Goal: Information Seeking & Learning: Compare options

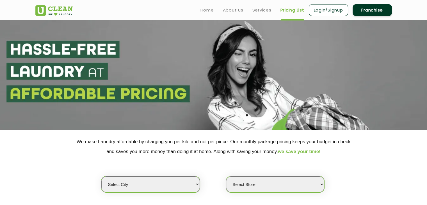
click at [193, 183] on select "Select city [GEOGRAPHIC_DATA] [GEOGRAPHIC_DATA] [GEOGRAPHIC_DATA] [GEOGRAPHIC_D…" at bounding box center [150, 184] width 98 height 16
click at [101, 176] on select "Select city [GEOGRAPHIC_DATA] [GEOGRAPHIC_DATA] [GEOGRAPHIC_DATA] [GEOGRAPHIC_D…" at bounding box center [150, 184] width 98 height 16
click at [184, 179] on select "Select city [GEOGRAPHIC_DATA] [GEOGRAPHIC_DATA] [GEOGRAPHIC_DATA] [GEOGRAPHIC_D…" at bounding box center [150, 184] width 98 height 16
click at [101, 176] on select "Select city [GEOGRAPHIC_DATA] [GEOGRAPHIC_DATA] [GEOGRAPHIC_DATA] [GEOGRAPHIC_D…" at bounding box center [150, 184] width 98 height 16
click at [190, 183] on select "Select city [GEOGRAPHIC_DATA] [GEOGRAPHIC_DATA] [GEOGRAPHIC_DATA] [GEOGRAPHIC_D…" at bounding box center [150, 184] width 98 height 16
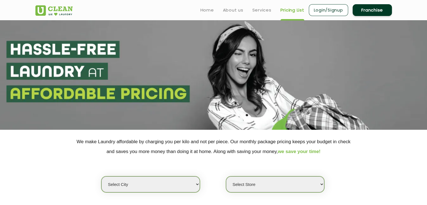
select select "1"
click at [101, 176] on select "Select city [GEOGRAPHIC_DATA] [GEOGRAPHIC_DATA] [GEOGRAPHIC_DATA] [GEOGRAPHIC_D…" at bounding box center [150, 184] width 98 height 16
click at [313, 184] on select "Select Store [GEOGRAPHIC_DATA] [GEOGRAPHIC_DATA] 2 [GEOGRAPHIC_DATA] [PERSON_NA…" at bounding box center [275, 184] width 98 height 16
select select "118"
click at [226, 176] on select "Select Store [GEOGRAPHIC_DATA] [GEOGRAPHIC_DATA] 2 [GEOGRAPHIC_DATA] [PERSON_NA…" at bounding box center [275, 184] width 98 height 16
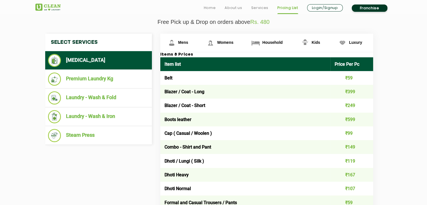
scroll to position [203, 0]
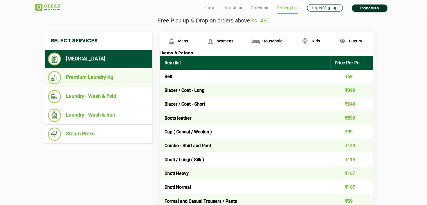
click at [120, 80] on li "Premium Laundry Kg" at bounding box center [98, 77] width 101 height 13
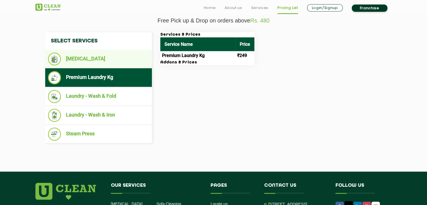
click at [80, 58] on li "[MEDICAL_DATA]" at bounding box center [98, 58] width 101 height 13
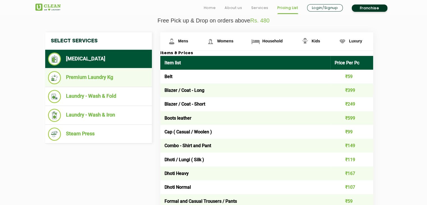
click at [81, 78] on li "Premium Laundry Kg" at bounding box center [98, 77] width 101 height 13
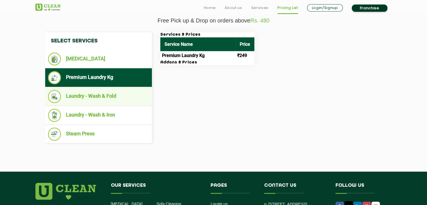
click at [87, 92] on li "Laundry - Wash & Fold" at bounding box center [98, 96] width 101 height 13
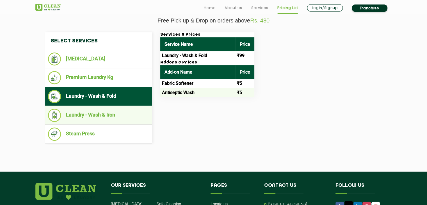
click at [90, 114] on li "Laundry - Wash & Iron" at bounding box center [98, 115] width 101 height 13
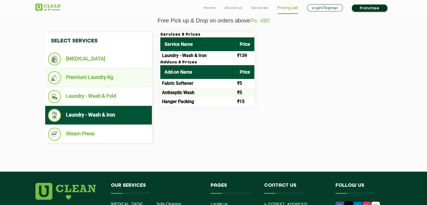
click at [71, 77] on li "Premium Laundry Kg" at bounding box center [98, 77] width 101 height 13
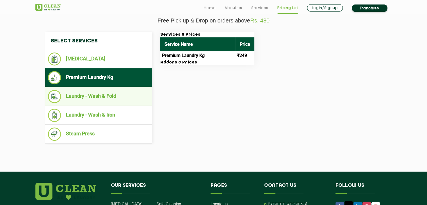
click at [92, 100] on li "Laundry - Wash & Fold" at bounding box center [98, 96] width 101 height 13
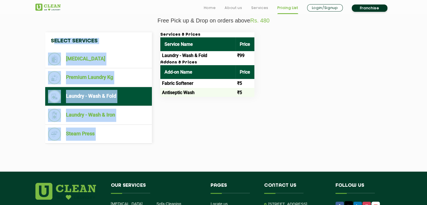
drag, startPoint x: 53, startPoint y: 40, endPoint x: 290, endPoint y: 110, distance: 247.1
click at [290, 110] on div "Select Services [MEDICAL_DATA] Premium Laundry Kg Laundry - Wash & Fold Laundry…" at bounding box center [213, 87] width 345 height 111
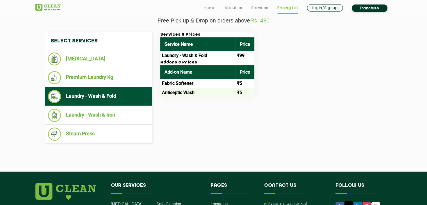
click at [46, 40] on h4 "Select Services" at bounding box center [98, 40] width 107 height 17
click at [50, 40] on h4 "Select Services" at bounding box center [98, 40] width 107 height 17
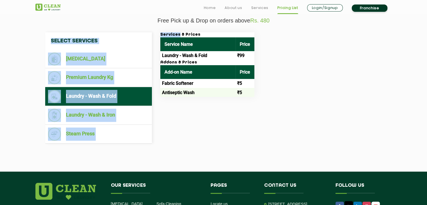
drag, startPoint x: 50, startPoint y: 40, endPoint x: 248, endPoint y: 130, distance: 217.6
click at [248, 130] on div "Select Services [MEDICAL_DATA] Premium Laundry Kg Laundry - Wash & Fold Laundry…" at bounding box center [213, 87] width 345 height 111
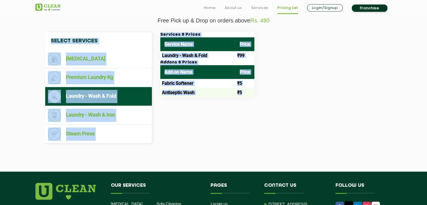
drag, startPoint x: 51, startPoint y: 38, endPoint x: 247, endPoint y: 95, distance: 203.6
click at [247, 95] on div "Select Services [MEDICAL_DATA] Premium Laundry Kg Laundry - Wash & Fold Laundry…" at bounding box center [213, 87] width 345 height 111
click at [247, 95] on td "₹5" at bounding box center [244, 92] width 19 height 9
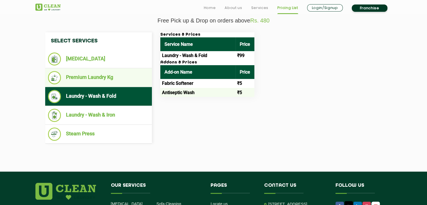
click at [48, 74] on li "Premium Laundry Kg" at bounding box center [98, 77] width 101 height 13
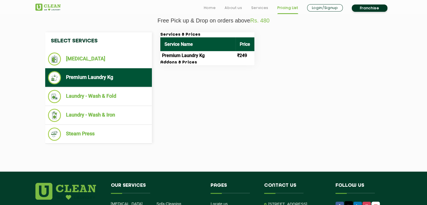
click at [51, 72] on img at bounding box center [54, 77] width 13 height 13
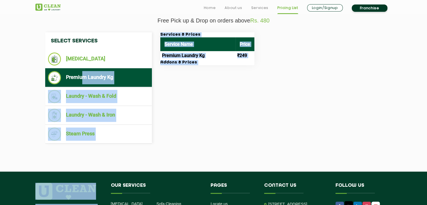
drag, startPoint x: 82, startPoint y: 70, endPoint x: 146, endPoint y: 192, distance: 137.4
click at [146, 192] on app-root "Home About us Services Pricing List Login/Signup Franchise Home About us Franch…" at bounding box center [213, 51] width 427 height 508
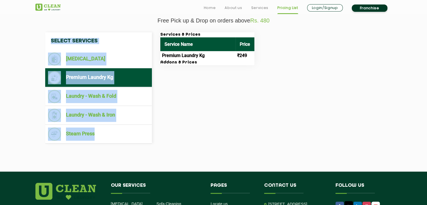
drag, startPoint x: 50, startPoint y: 40, endPoint x: 142, endPoint y: 154, distance: 146.3
click at [142, 154] on section "Free Pick up & Drop on orders above Rs. 480 Select Services [MEDICAL_DATA] Prem…" at bounding box center [213, 87] width 427 height 168
copy nav "Select Services [MEDICAL_DATA] Premium Laundry Kg Laundry - Wash & Fold Laundry…"
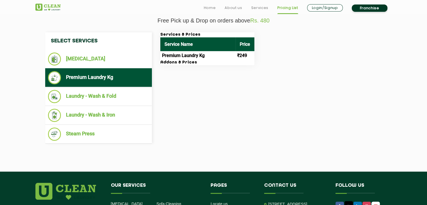
click at [295, 187] on h4 "Contact us" at bounding box center [295, 188] width 63 height 11
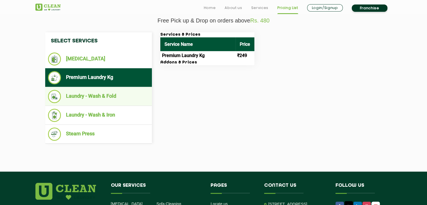
click at [129, 91] on li "Laundry - Wash & Fold" at bounding box center [98, 96] width 101 height 13
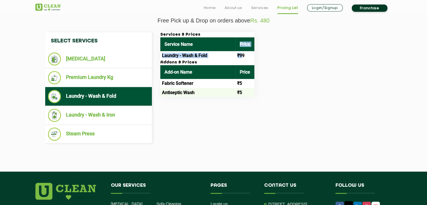
drag, startPoint x: 235, startPoint y: 43, endPoint x: 241, endPoint y: 53, distance: 11.4
click at [241, 53] on table "Service Name Price Laundry - Wash & Fold ₹99" at bounding box center [207, 48] width 94 height 23
click at [188, 52] on td "Laundry - Wash & Fold" at bounding box center [197, 55] width 75 height 9
drag, startPoint x: 236, startPoint y: 54, endPoint x: 249, endPoint y: 58, distance: 13.7
click at [249, 58] on td "₹99" at bounding box center [244, 55] width 19 height 9
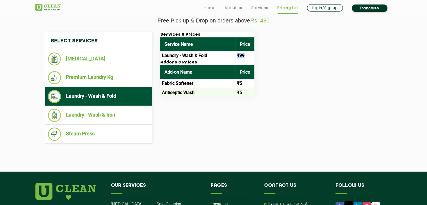
copy td "₹99"
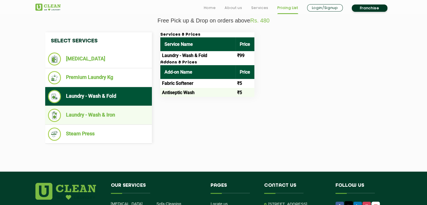
click at [96, 120] on li "Laundry - Wash & Iron" at bounding box center [98, 115] width 101 height 13
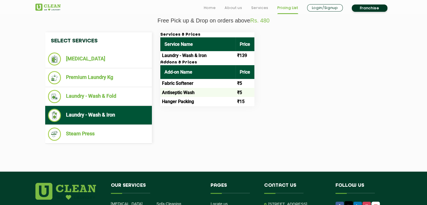
click at [243, 53] on td "₹139" at bounding box center [244, 55] width 19 height 9
click at [238, 55] on td "₹139" at bounding box center [244, 55] width 19 height 9
click at [249, 56] on td "₹139" at bounding box center [244, 55] width 19 height 9
drag, startPoint x: 234, startPoint y: 52, endPoint x: 249, endPoint y: 56, distance: 15.2
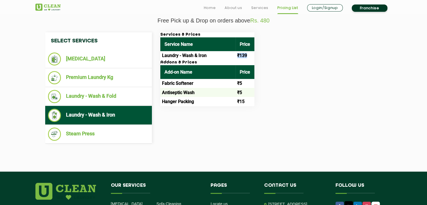
click at [249, 56] on tr "Laundry - Wash & Iron ₹139" at bounding box center [207, 55] width 94 height 9
copy tr "₹139"
click at [97, 111] on li "Laundry - Wash & Iron" at bounding box center [98, 115] width 101 height 13
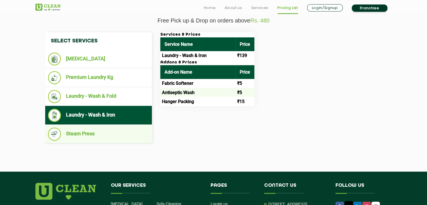
click at [91, 133] on li "Steam Press" at bounding box center [98, 133] width 101 height 13
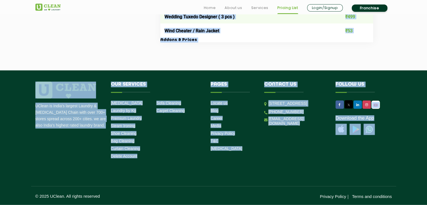
scroll to position [1221, 0]
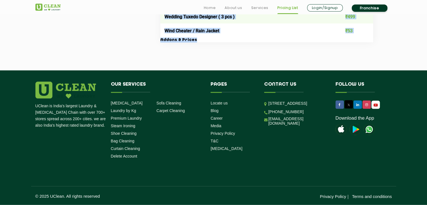
drag, startPoint x: 162, startPoint y: 73, endPoint x: 355, endPoint y: 78, distance: 193.3
copy div "Lore ₹40 Ipsumd / Sita - Cons ₹081 Adipis / Elit - Seddo ₹667 Eiusm tempori ₹74…"
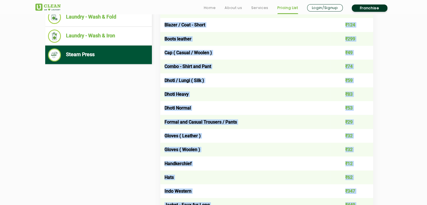
scroll to position [286, 0]
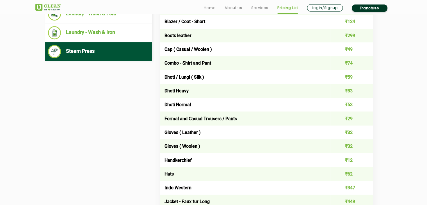
click at [99, 50] on li "Steam Press" at bounding box center [98, 51] width 101 height 13
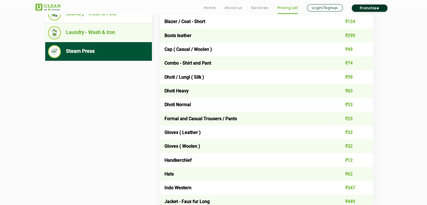
click at [94, 31] on li "Laundry - Wash & Iron" at bounding box center [98, 32] width 101 height 13
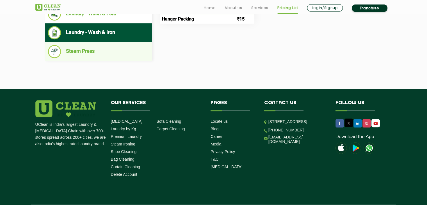
click at [89, 52] on li "Steam Press" at bounding box center [98, 51] width 101 height 13
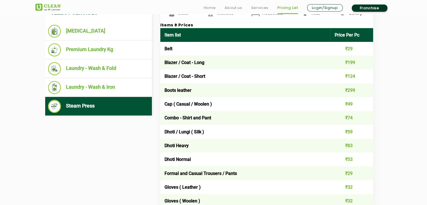
scroll to position [236, 0]
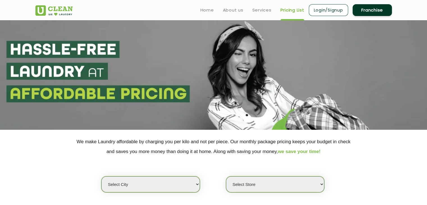
click at [196, 184] on select "Select city [GEOGRAPHIC_DATA] [GEOGRAPHIC_DATA] [GEOGRAPHIC_DATA] [GEOGRAPHIC_D…" at bounding box center [150, 184] width 98 height 16
select select "1"
click at [144, 186] on select "Select city [GEOGRAPHIC_DATA] [GEOGRAPHIC_DATA] [GEOGRAPHIC_DATA] [GEOGRAPHIC_D…" at bounding box center [150, 184] width 98 height 16
click at [126, 182] on select "Select city [GEOGRAPHIC_DATA] [GEOGRAPHIC_DATA] [GEOGRAPHIC_DATA] [GEOGRAPHIC_D…" at bounding box center [150, 184] width 98 height 16
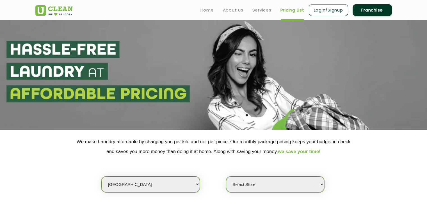
click at [306, 188] on select "Select Store [GEOGRAPHIC_DATA] [GEOGRAPHIC_DATA] 2 [GEOGRAPHIC_DATA] [PERSON_NA…" at bounding box center [275, 184] width 98 height 16
select select "118"
click at [226, 176] on select "Select Store [GEOGRAPHIC_DATA] [GEOGRAPHIC_DATA] 2 [GEOGRAPHIC_DATA] [PERSON_NA…" at bounding box center [275, 184] width 98 height 16
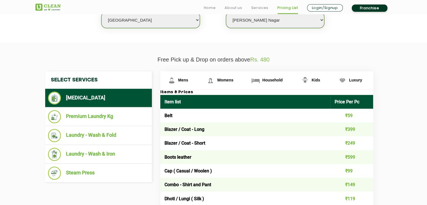
scroll to position [166, 0]
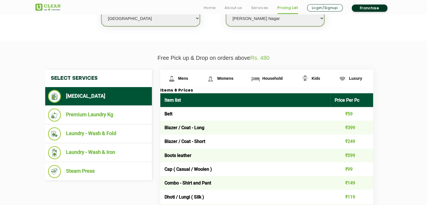
click at [165, 98] on th "Item list" at bounding box center [245, 100] width 170 height 14
drag, startPoint x: 164, startPoint y: 98, endPoint x: 308, endPoint y: 98, distance: 143.9
click at [308, 98] on th "Item list" at bounding box center [245, 100] width 170 height 14
click at [333, 98] on th "Price Per Pc" at bounding box center [351, 100] width 43 height 14
click at [164, 98] on th "Item list" at bounding box center [245, 100] width 170 height 14
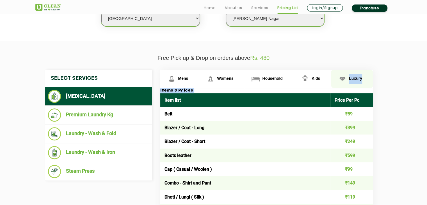
drag, startPoint x: 164, startPoint y: 98, endPoint x: 351, endPoint y: 80, distance: 188.0
click at [368, 95] on th "Price Per Pc" at bounding box center [351, 100] width 43 height 14
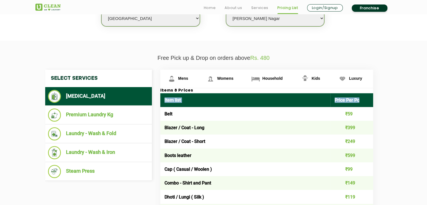
drag, startPoint x: 368, startPoint y: 95, endPoint x: 162, endPoint y: 99, distance: 205.9
click at [162, 99] on tr "Item list Price Per Pc" at bounding box center [266, 100] width 213 height 14
copy tr "Item list Price Per Pc"
